Goal: Task Accomplishment & Management: Manage account settings

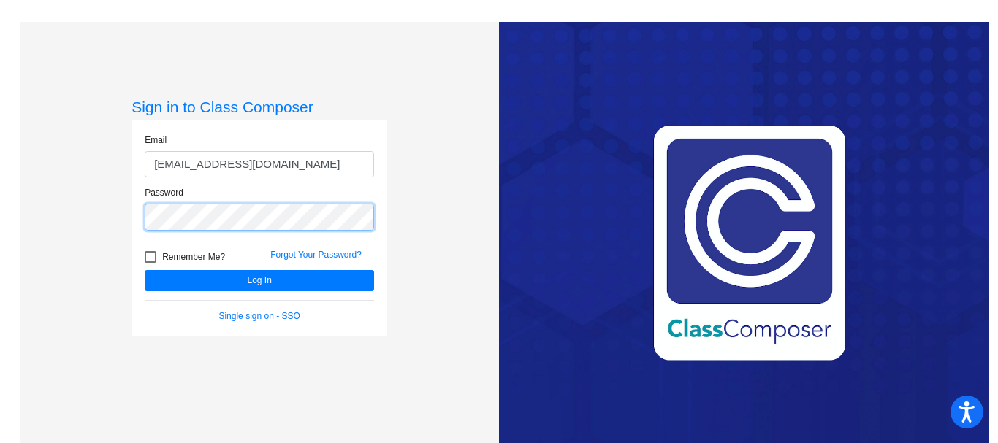
click at [145, 270] on button "Log In" at bounding box center [259, 280] width 229 height 21
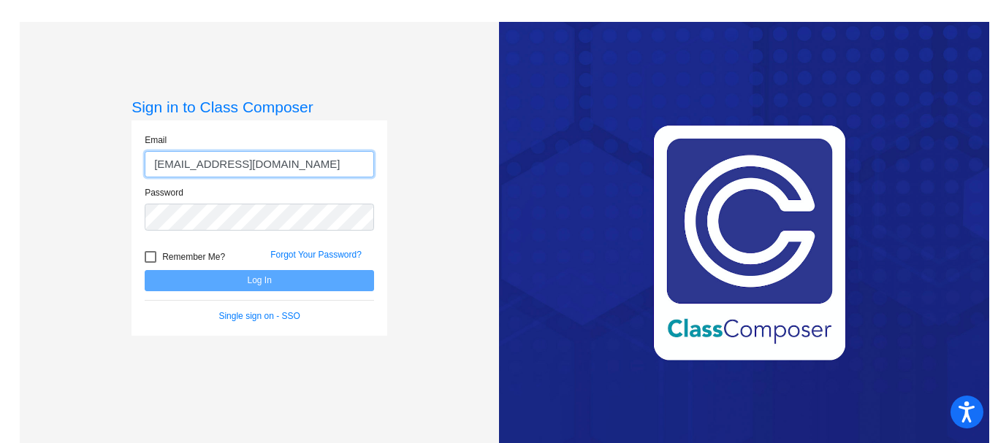
click at [177, 164] on input "[EMAIL_ADDRESS][DOMAIN_NAME]" at bounding box center [259, 164] width 229 height 27
click at [173, 166] on input "[EMAIL_ADDRESS][DOMAIN_NAME]" at bounding box center [259, 164] width 229 height 27
click at [170, 167] on input "[EMAIL_ADDRESS][DOMAIN_NAME]" at bounding box center [259, 164] width 229 height 27
type input "[EMAIL_ADDRESS][DOMAIN_NAME]"
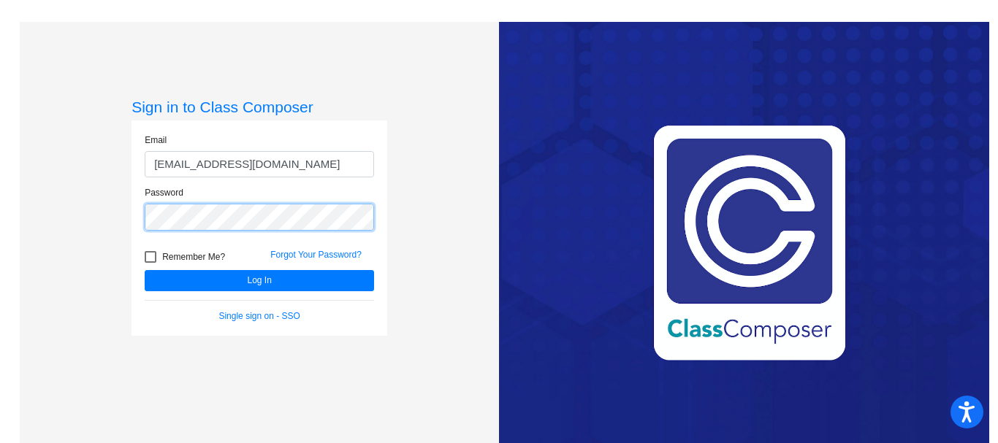
click at [145, 270] on button "Log In" at bounding box center [259, 280] width 229 height 21
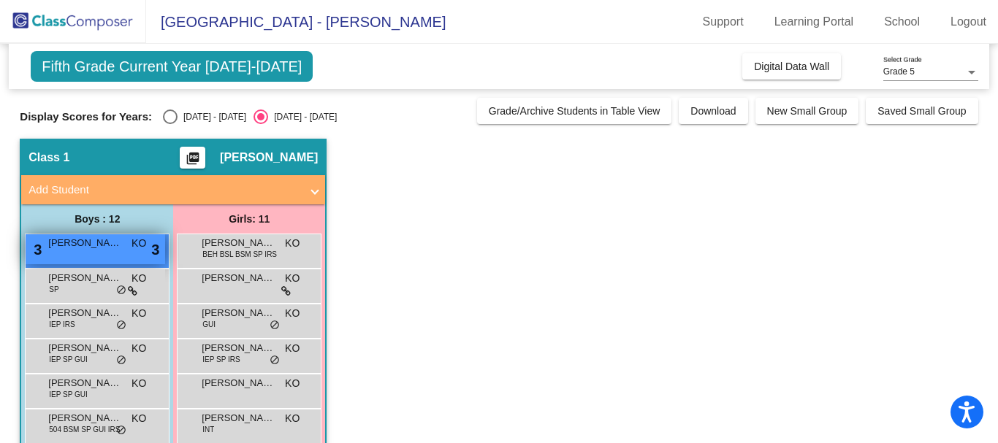
click at [69, 245] on span "[PERSON_NAME]" at bounding box center [84, 243] width 73 height 15
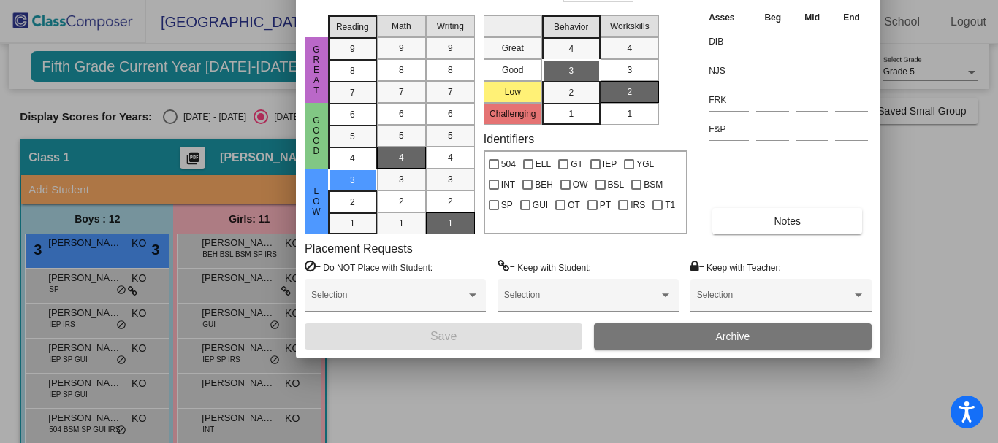
drag, startPoint x: 540, startPoint y: 20, endPoint x: 500, endPoint y: 42, distance: 46.1
click at [494, 0] on html "Accessibility Screen-Reader Guide, Feedback, and Issue Reporting | New window M…" at bounding box center [499, 221] width 998 height 443
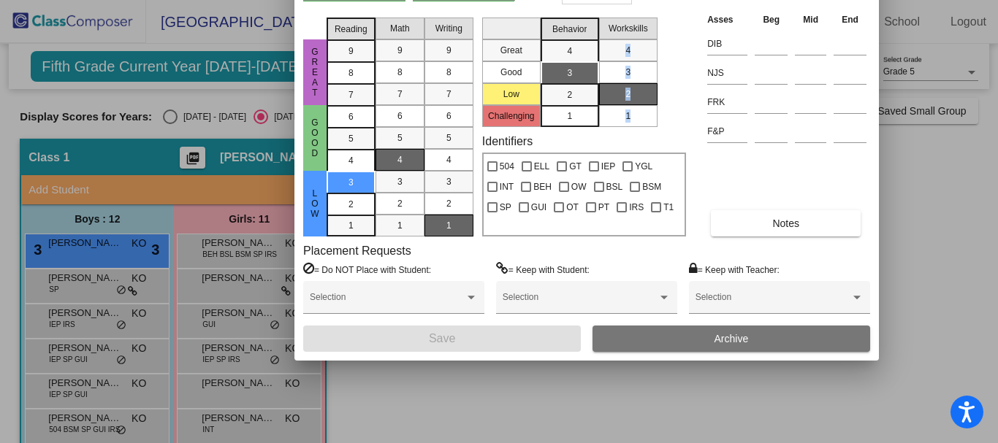
drag, startPoint x: 683, startPoint y: 38, endPoint x: 691, endPoint y: 109, distance: 71.3
click at [691, 109] on div "Great Good Low Reading 9 8 7 6 5 4 3 2 1 Math 9 8 7 6 5 4 3 2 1 Writing 9 8 7 6…" at bounding box center [586, 124] width 567 height 225
drag, startPoint x: 303, startPoint y: 28, endPoint x: 525, endPoint y: 49, distance: 223.0
click at [299, 80] on div "[PERSON_NAME] First Name [PERSON_NAME] Last Name Goes by Name ID 2025 - 26 Teac…" at bounding box center [586, 145] width 584 height 429
click at [114, 294] on div at bounding box center [499, 221] width 998 height 443
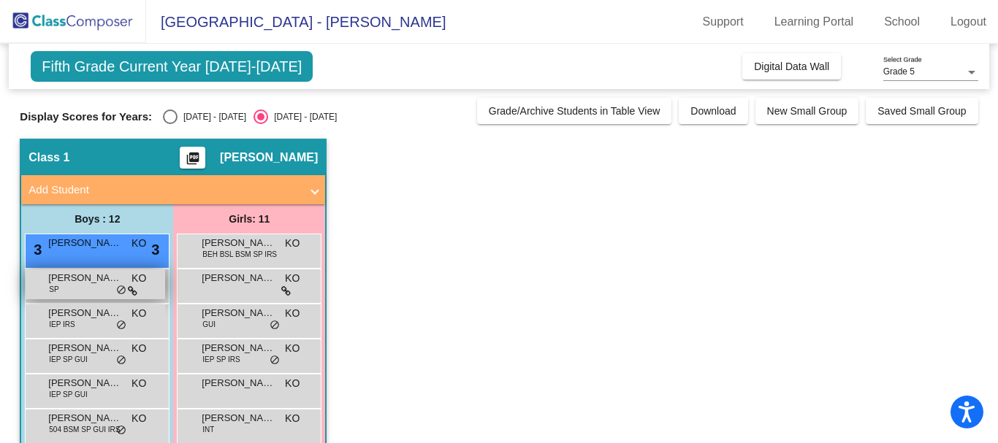
click at [58, 290] on span "SP" at bounding box center [53, 289] width 9 height 11
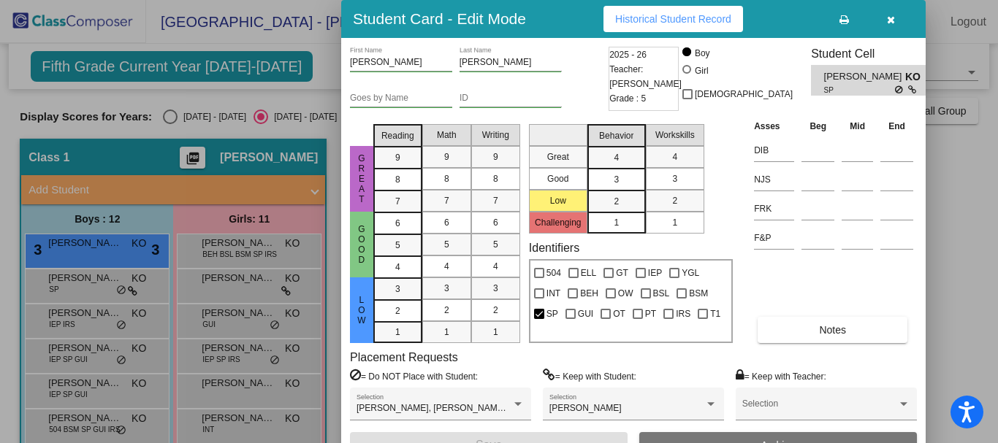
click at [85, 258] on div at bounding box center [499, 221] width 998 height 443
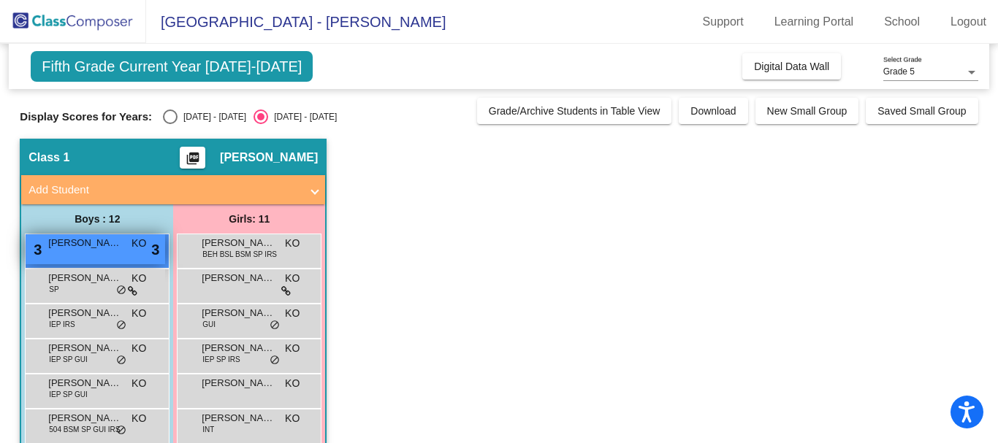
click at [90, 245] on span "[PERSON_NAME]" at bounding box center [84, 243] width 73 height 15
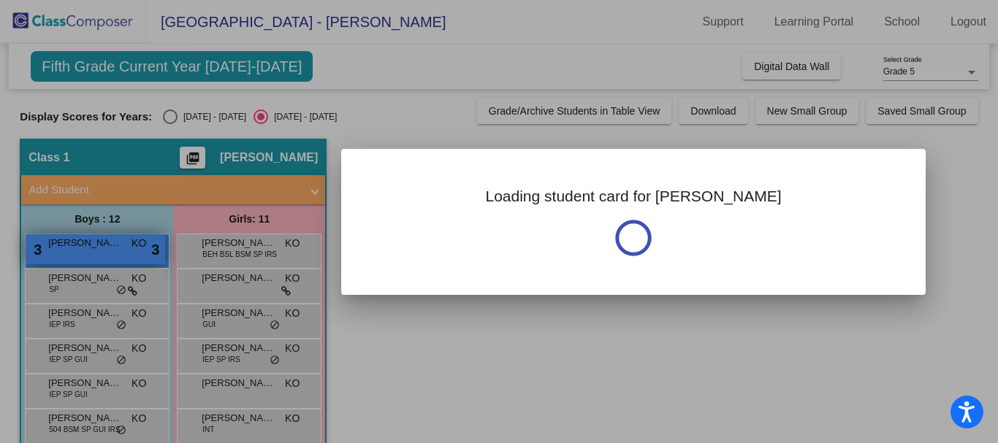
click at [90, 245] on div at bounding box center [499, 221] width 998 height 443
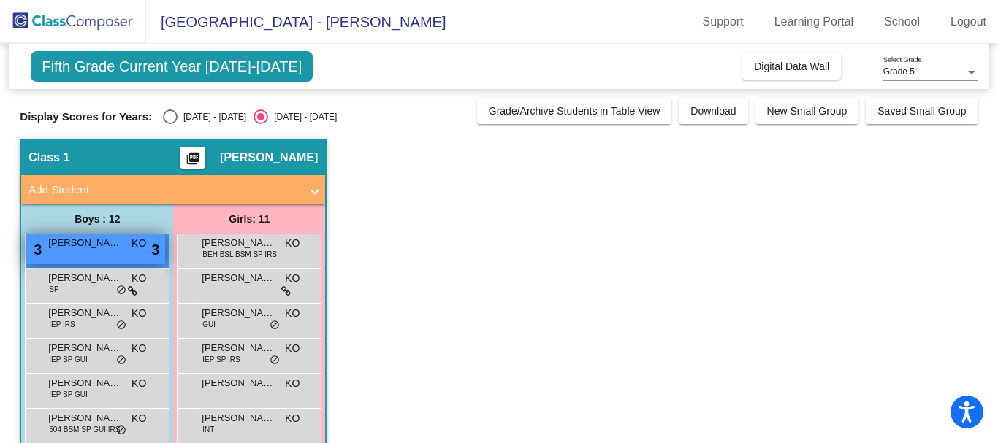
click at [90, 245] on span "[PERSON_NAME]" at bounding box center [84, 243] width 73 height 15
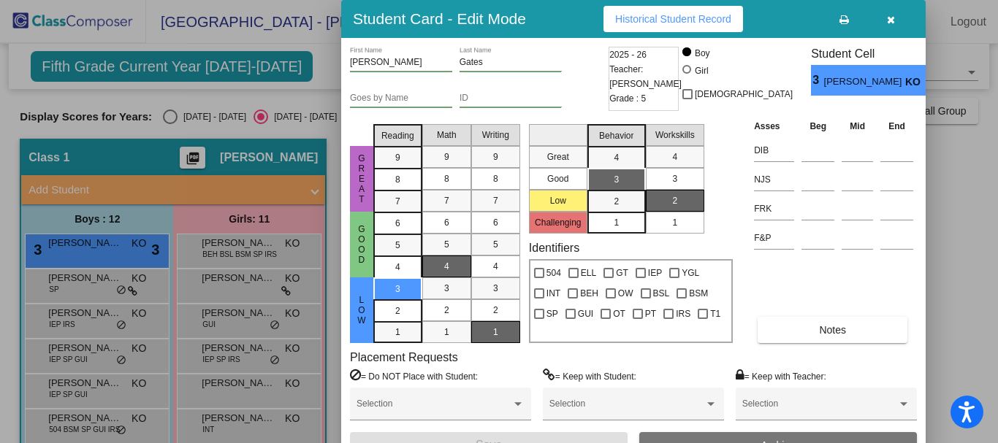
click at [705, 19] on span "Historical Student Record" at bounding box center [673, 19] width 116 height 12
click at [892, 24] on icon "button" at bounding box center [891, 20] width 8 height 10
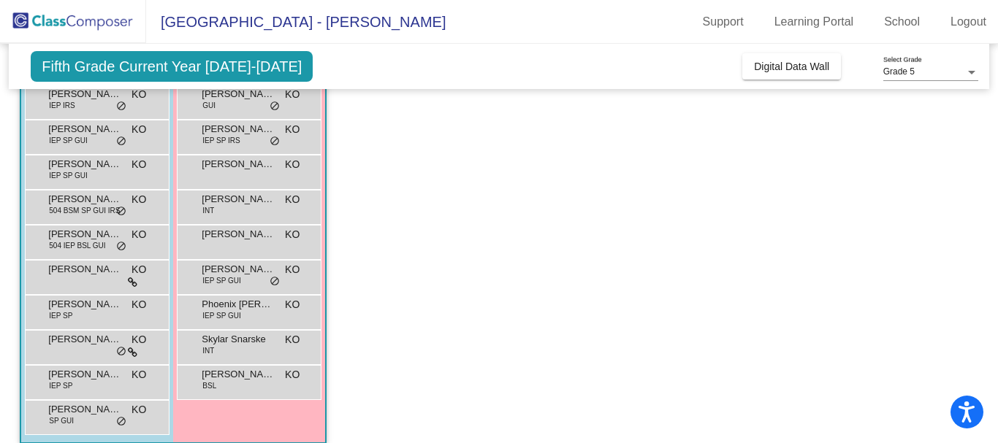
scroll to position [234, 0]
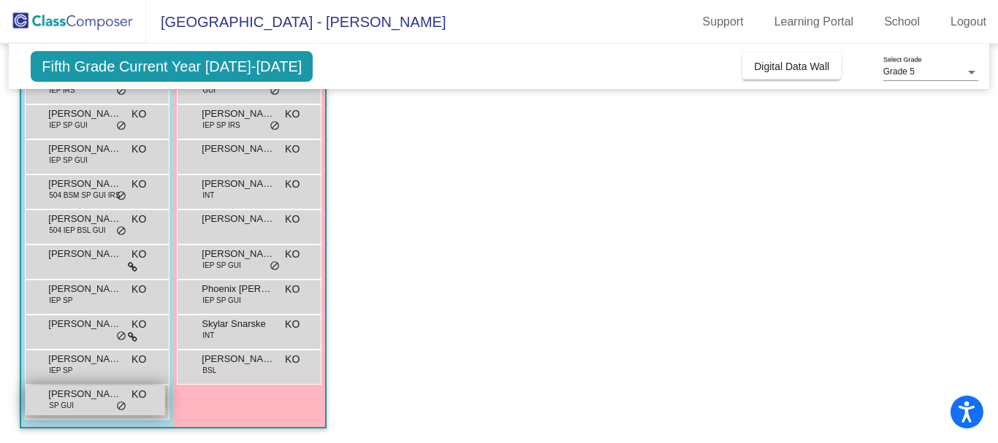
click at [67, 402] on span "SP GUI" at bounding box center [61, 405] width 25 height 11
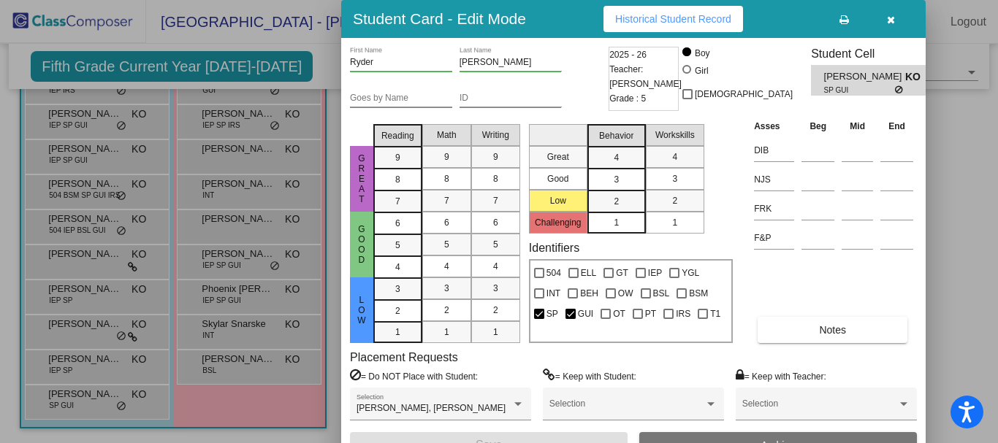
click at [891, 16] on icon "button" at bounding box center [891, 20] width 8 height 10
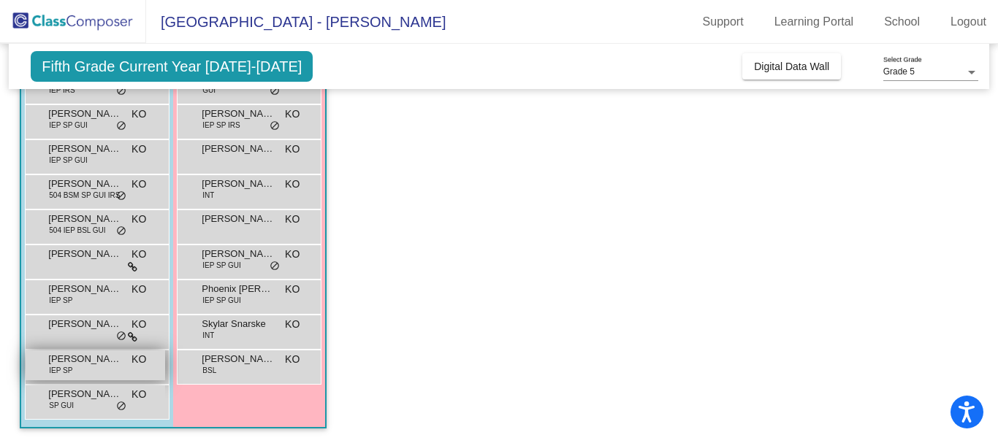
click at [77, 364] on span "[PERSON_NAME]" at bounding box center [84, 359] width 73 height 15
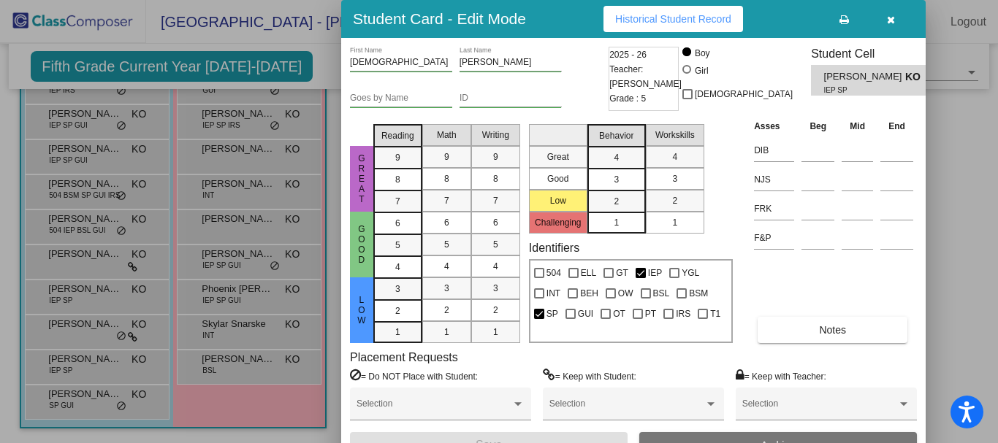
click at [889, 22] on icon "button" at bounding box center [891, 20] width 8 height 10
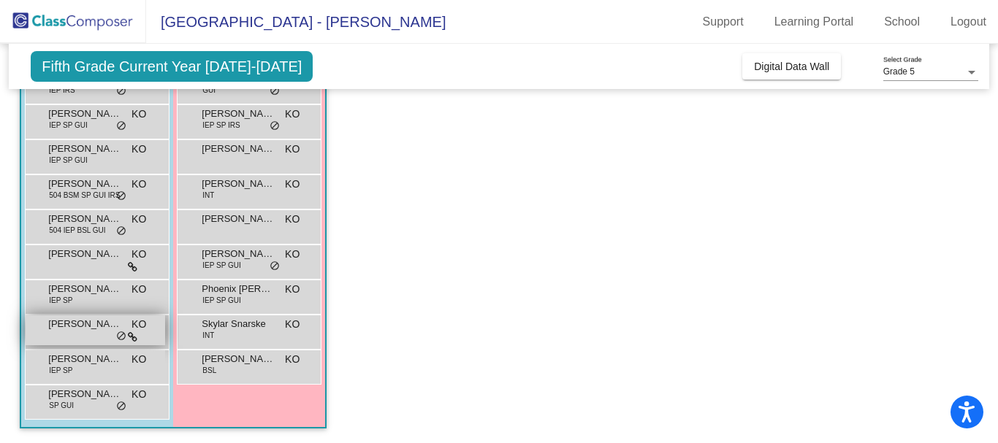
click at [64, 340] on div "[PERSON_NAME] KO lock do_not_disturb_alt" at bounding box center [95, 330] width 139 height 30
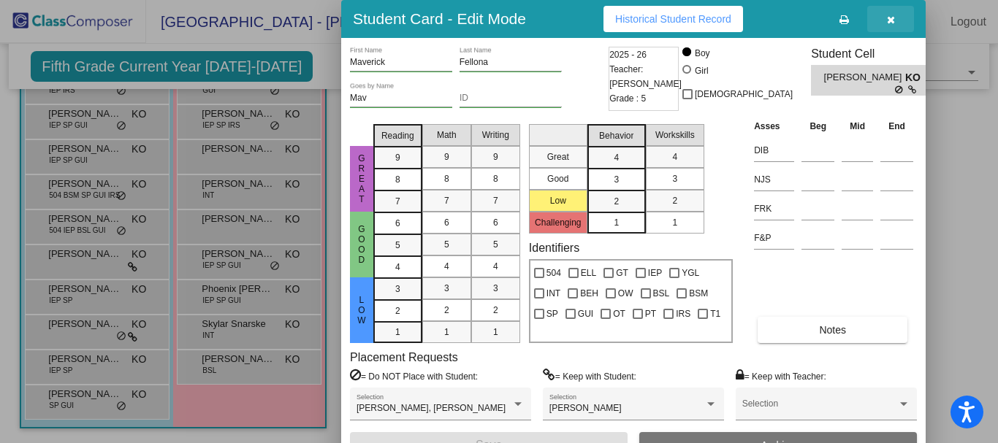
click at [889, 19] on icon "button" at bounding box center [891, 20] width 8 height 10
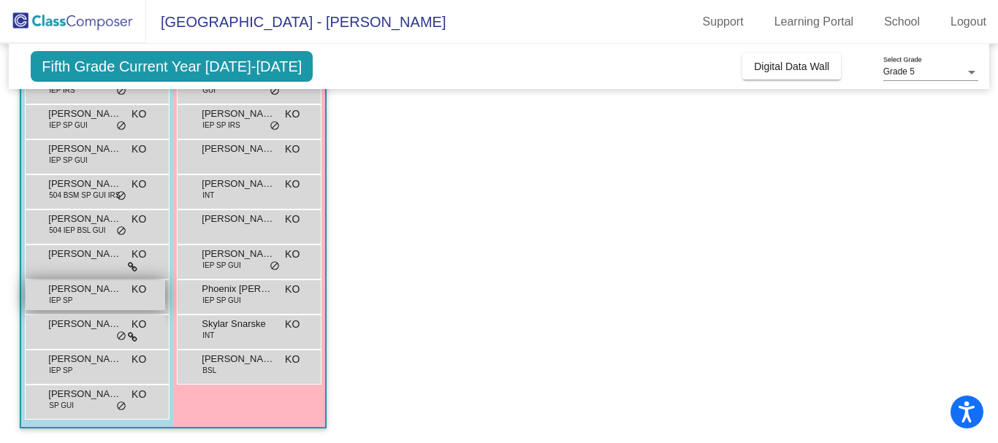
click at [58, 302] on span "IEP SP" at bounding box center [60, 300] width 23 height 11
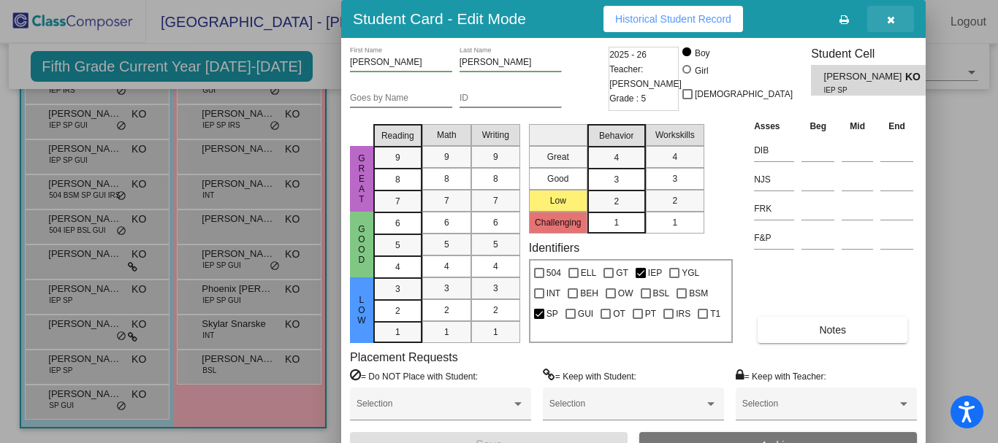
click at [891, 15] on icon "button" at bounding box center [891, 20] width 8 height 10
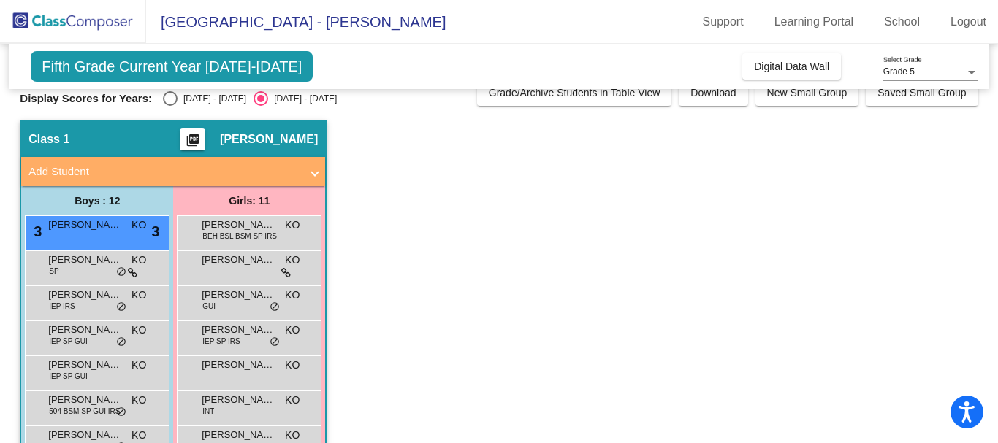
scroll to position [0, 0]
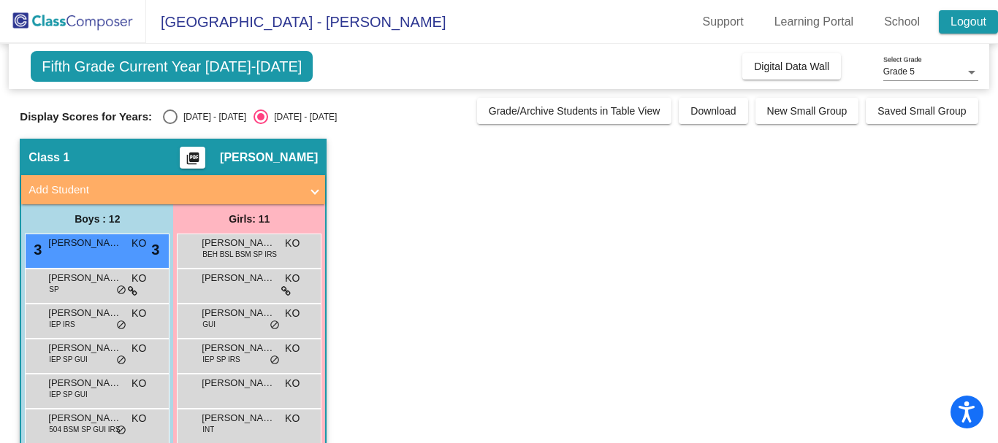
click at [962, 31] on link "Logout" at bounding box center [967, 21] width 59 height 23
